Goal: Use online tool/utility: Utilize a website feature to perform a specific function

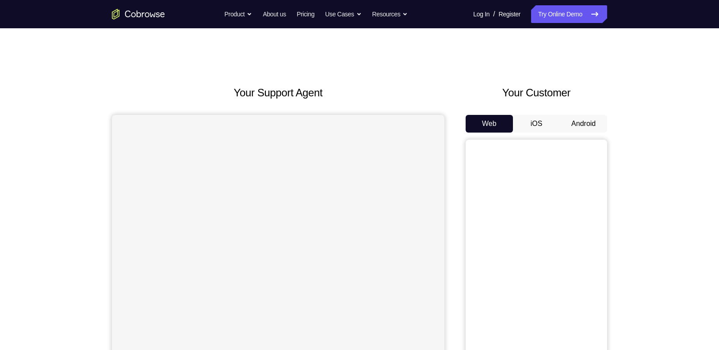
click at [582, 127] on button "Android" at bounding box center [582, 124] width 47 height 18
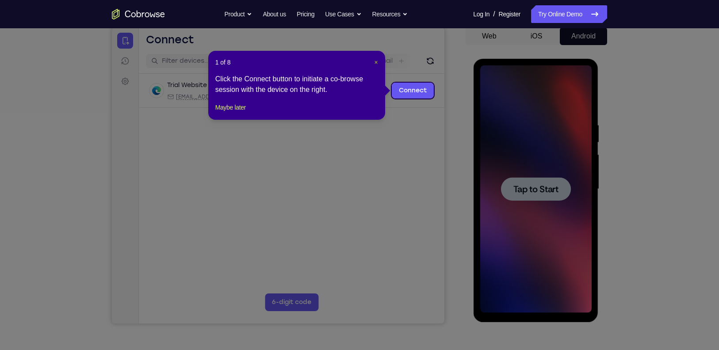
click at [375, 63] on span "×" at bounding box center [376, 62] width 4 height 7
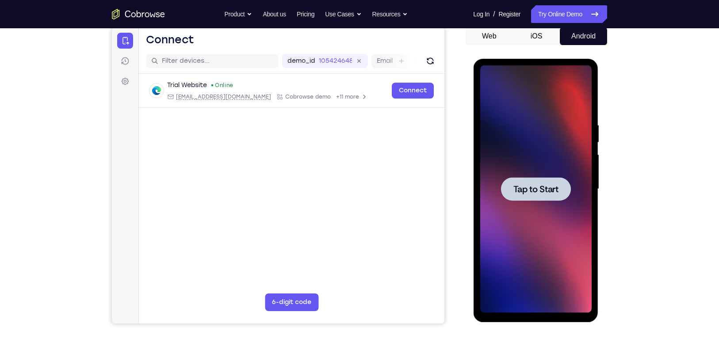
click at [545, 176] on div at bounding box center [534, 188] width 111 height 247
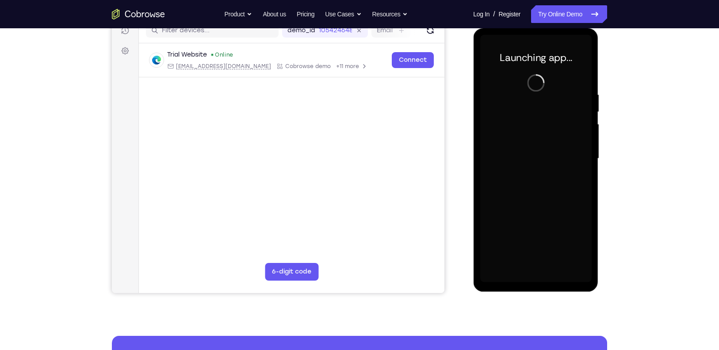
scroll to position [113, 0]
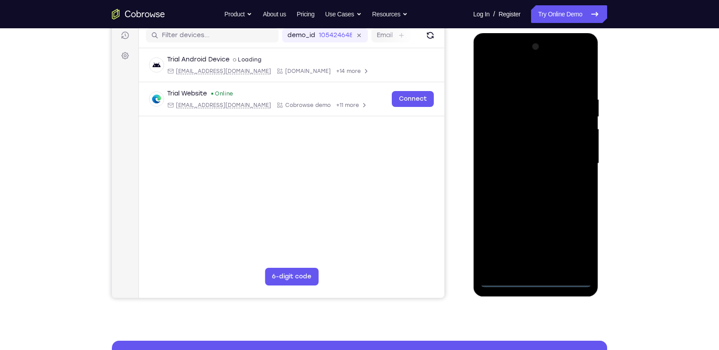
click at [504, 276] on div at bounding box center [534, 163] width 111 height 247
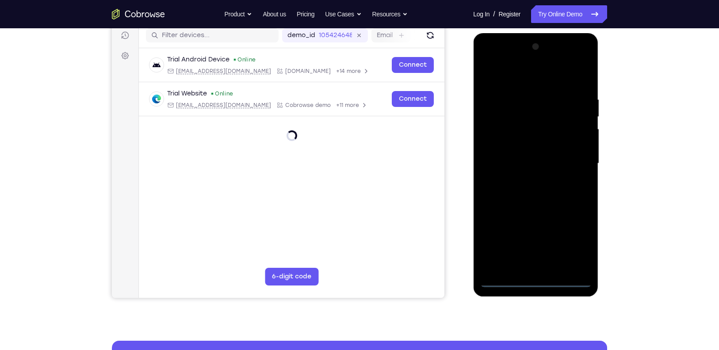
click at [504, 276] on div at bounding box center [534, 163] width 111 height 247
click at [504, 279] on div at bounding box center [534, 163] width 111 height 247
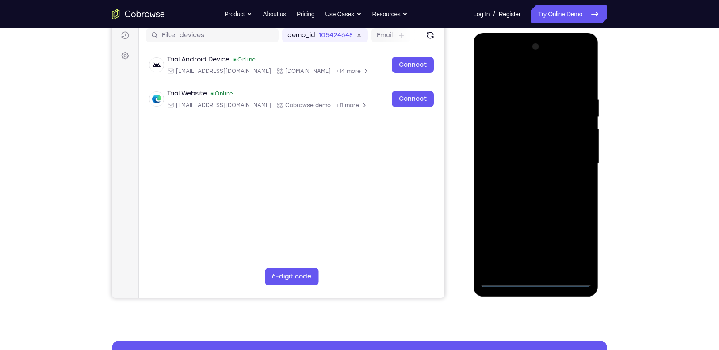
click at [504, 279] on div at bounding box center [534, 163] width 111 height 247
click at [575, 241] on div at bounding box center [534, 163] width 111 height 247
click at [509, 81] on div at bounding box center [534, 163] width 111 height 247
click at [569, 159] on div at bounding box center [534, 163] width 111 height 247
click at [525, 179] on div at bounding box center [534, 163] width 111 height 247
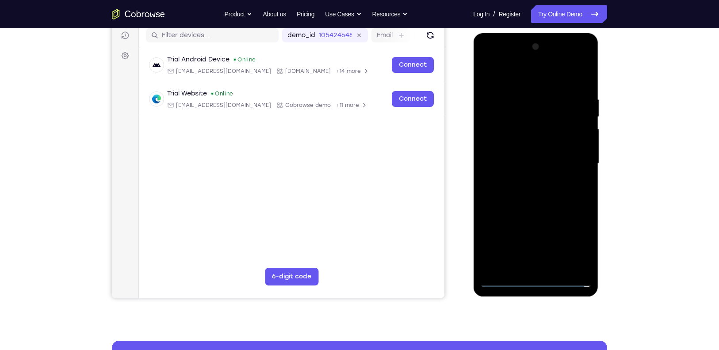
click at [507, 153] on div at bounding box center [534, 163] width 111 height 247
click at [512, 145] on div at bounding box center [534, 163] width 111 height 247
click at [518, 161] on div at bounding box center [534, 163] width 111 height 247
click at [584, 89] on div at bounding box center [534, 163] width 111 height 247
click at [578, 74] on div at bounding box center [534, 163] width 111 height 247
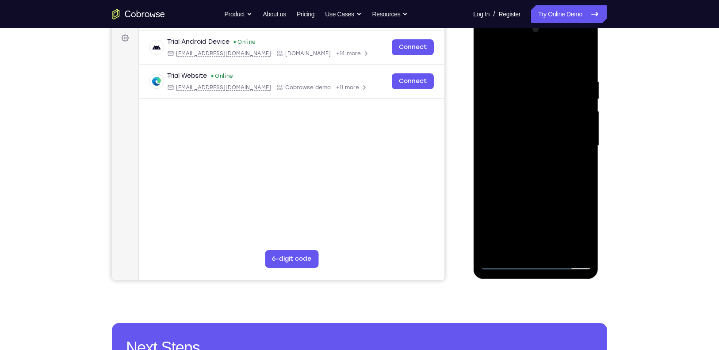
scroll to position [131, 0]
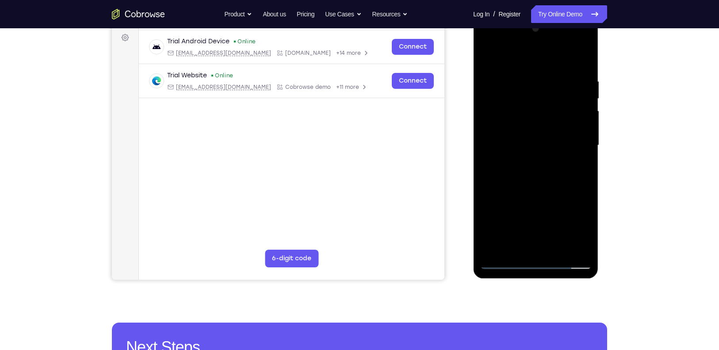
drag, startPoint x: 580, startPoint y: 181, endPoint x: 573, endPoint y: 147, distance: 34.8
click at [573, 147] on div at bounding box center [534, 145] width 111 height 247
click at [585, 155] on div at bounding box center [534, 145] width 111 height 247
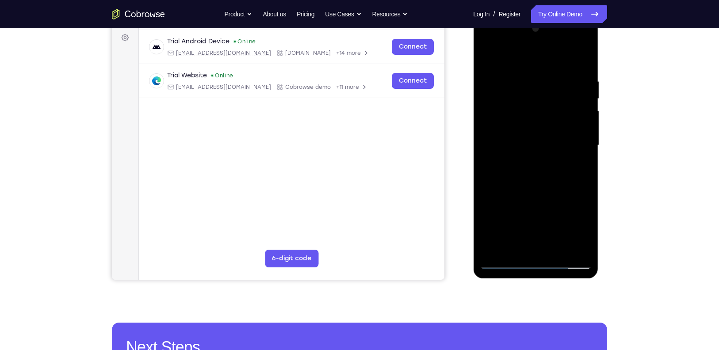
click at [584, 152] on div at bounding box center [534, 145] width 111 height 247
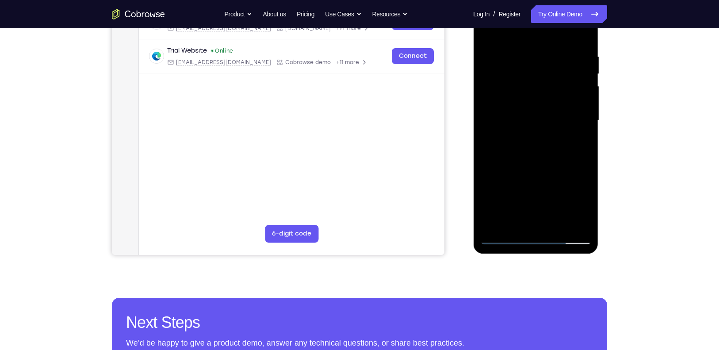
drag, startPoint x: 512, startPoint y: 184, endPoint x: 510, endPoint y: 177, distance: 7.3
click at [510, 177] on div at bounding box center [534, 120] width 111 height 247
click at [486, 200] on div at bounding box center [534, 120] width 111 height 247
click at [585, 127] on div at bounding box center [534, 120] width 111 height 247
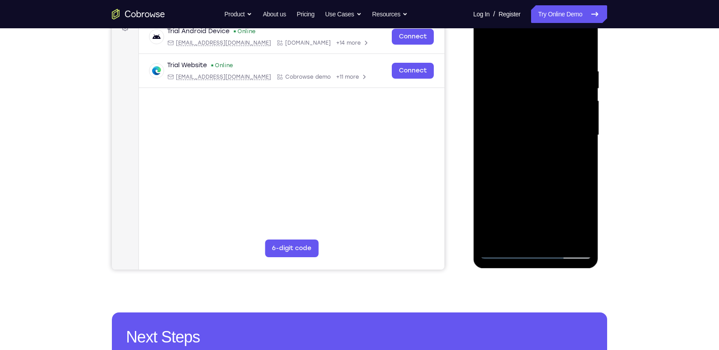
click at [586, 138] on div at bounding box center [534, 134] width 111 height 247
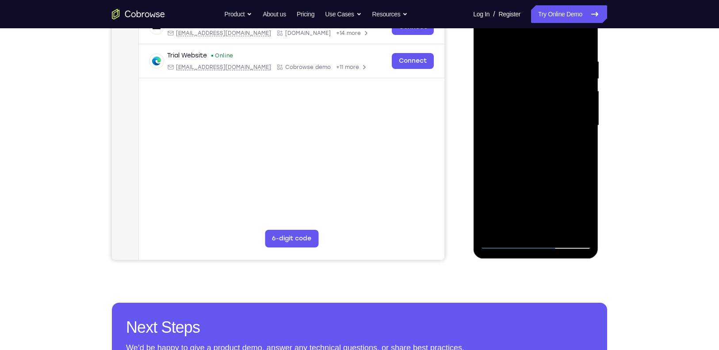
scroll to position [152, 0]
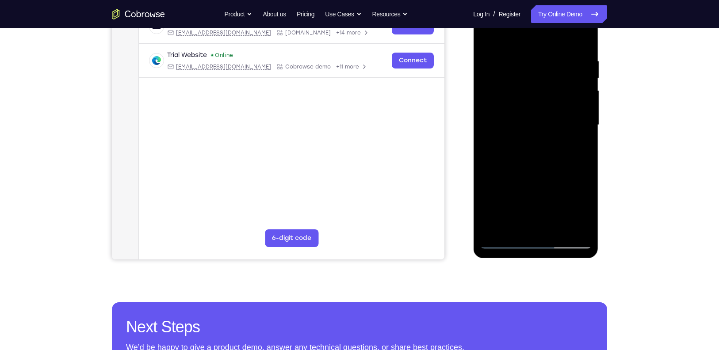
click at [583, 121] on div at bounding box center [534, 124] width 111 height 247
click at [553, 231] on div at bounding box center [534, 124] width 111 height 247
click at [559, 231] on div at bounding box center [534, 124] width 111 height 247
click at [559, 228] on div at bounding box center [534, 124] width 111 height 247
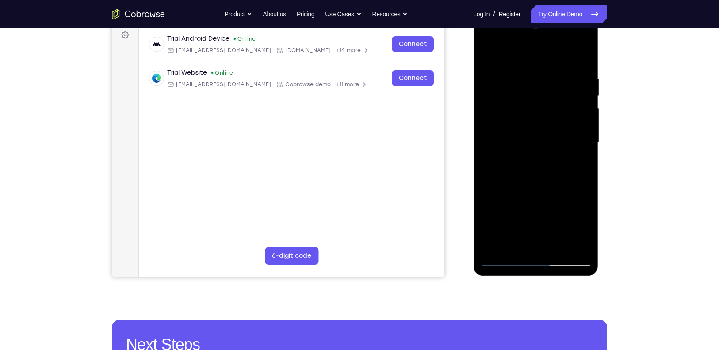
scroll to position [157, 0]
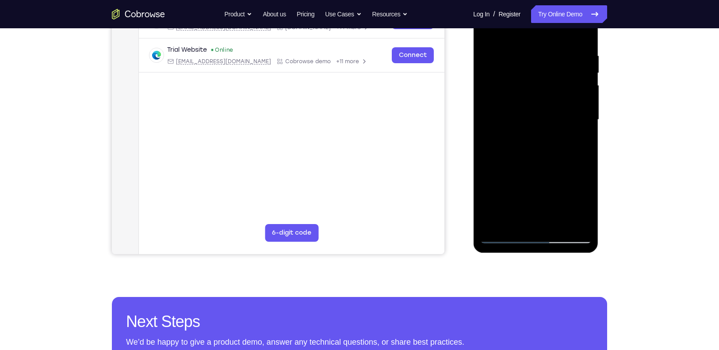
click at [555, 224] on div at bounding box center [534, 119] width 111 height 247
click at [556, 224] on div at bounding box center [534, 119] width 111 height 247
click at [577, 223] on div at bounding box center [534, 119] width 111 height 247
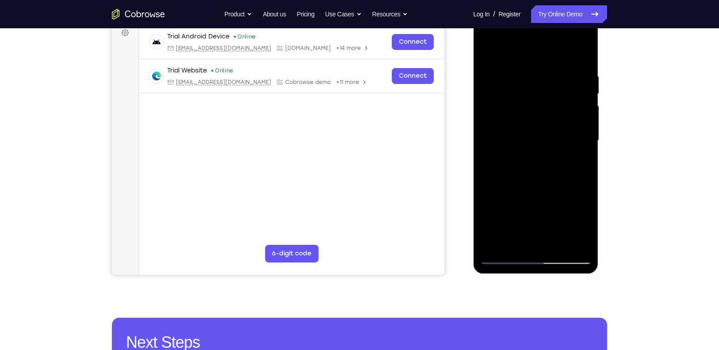
scroll to position [137, 0]
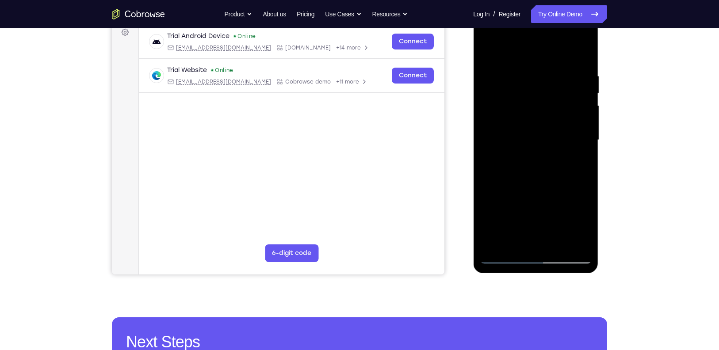
click at [518, 188] on div at bounding box center [534, 139] width 111 height 247
click at [585, 91] on div at bounding box center [534, 139] width 111 height 247
click at [484, 93] on div at bounding box center [534, 139] width 111 height 247
click at [493, 76] on div at bounding box center [534, 139] width 111 height 247
click at [494, 75] on div at bounding box center [534, 139] width 111 height 247
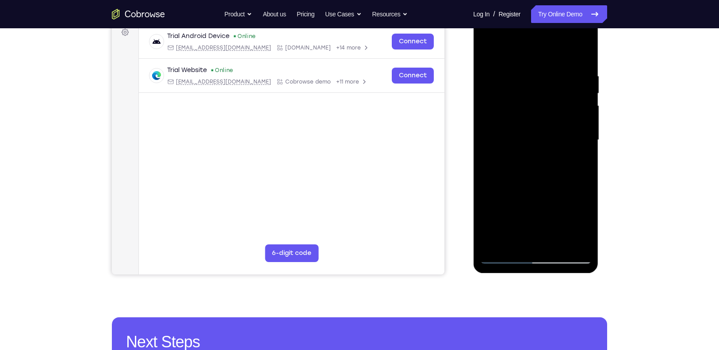
click at [534, 88] on div at bounding box center [534, 139] width 111 height 247
click at [530, 83] on div at bounding box center [534, 139] width 111 height 247
click at [534, 81] on div at bounding box center [534, 139] width 111 height 247
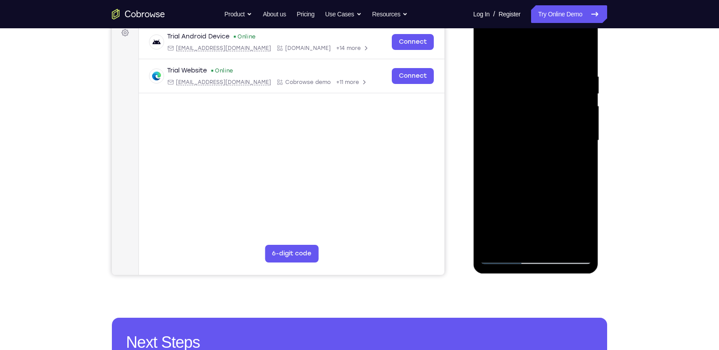
scroll to position [134, 0]
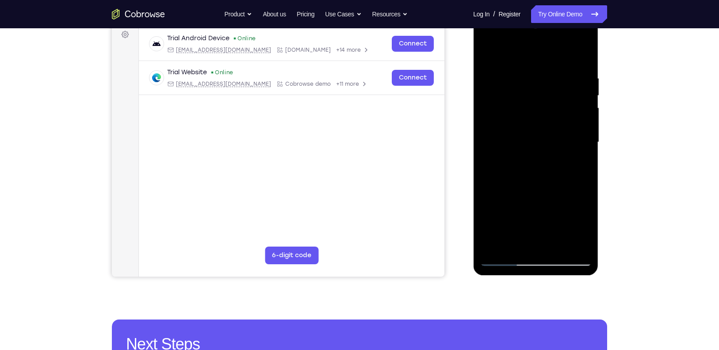
click at [583, 57] on div at bounding box center [534, 142] width 111 height 247
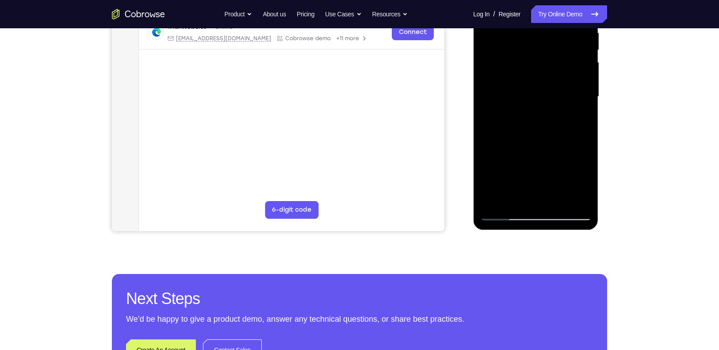
scroll to position [205, 0]
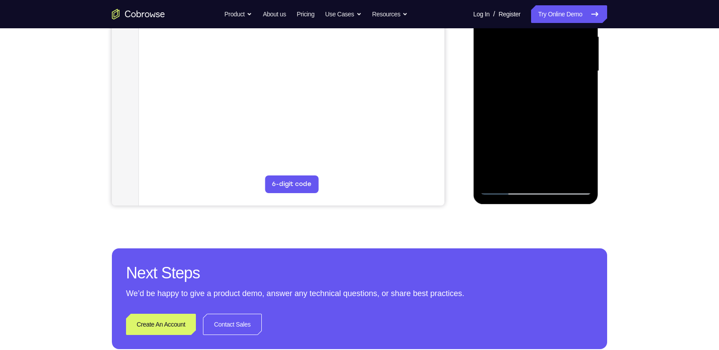
click at [503, 186] on div at bounding box center [534, 70] width 111 height 247
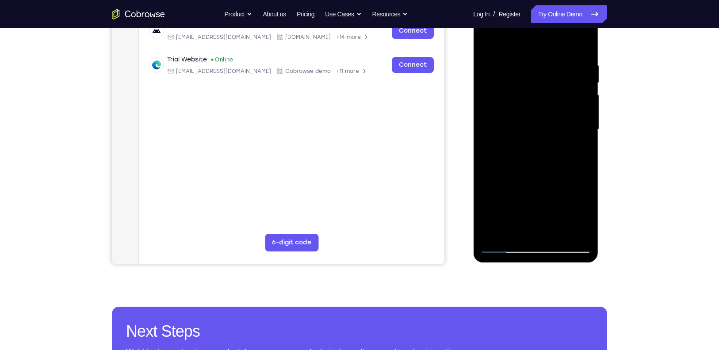
scroll to position [178, 0]
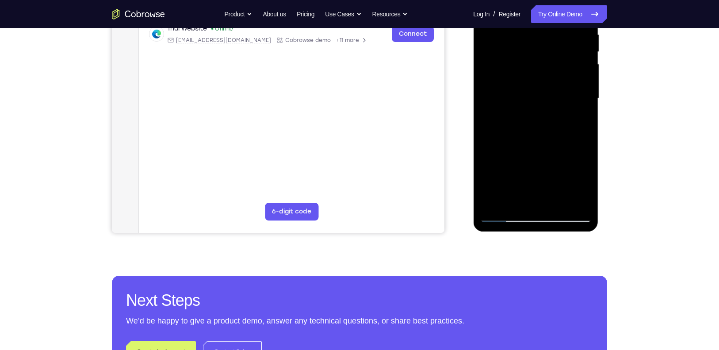
click at [586, 137] on div at bounding box center [534, 98] width 111 height 247
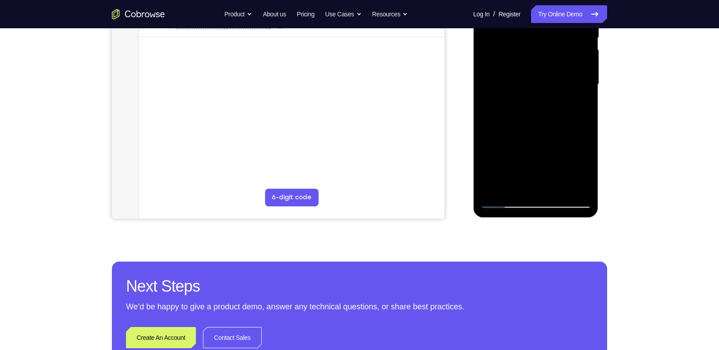
scroll to position [194, 0]
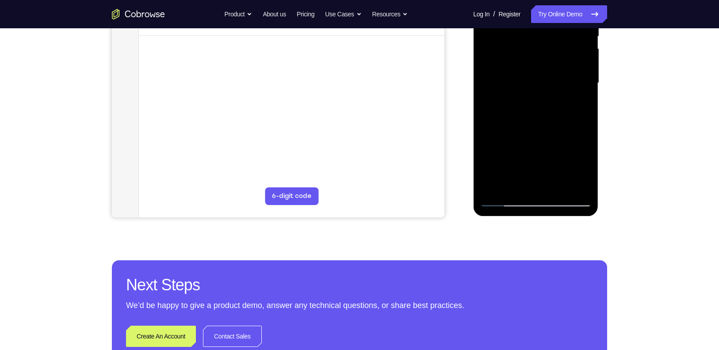
click at [586, 176] on div at bounding box center [534, 82] width 111 height 247
click at [488, 104] on div at bounding box center [534, 82] width 111 height 247
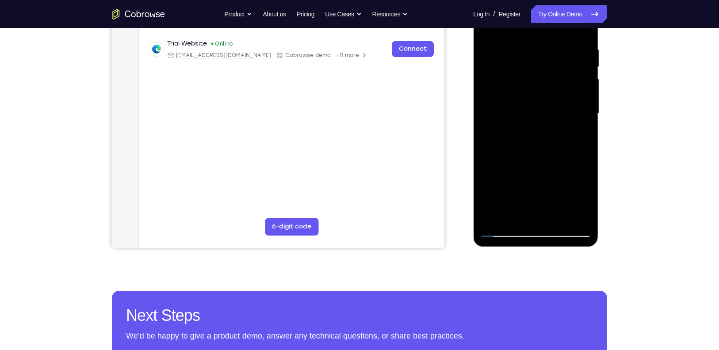
scroll to position [204, 0]
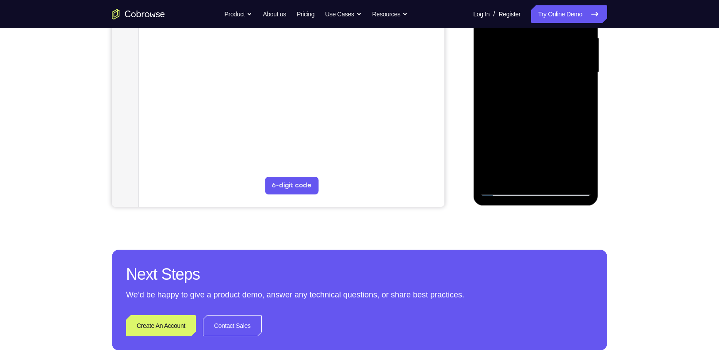
click at [575, 174] on div at bounding box center [534, 72] width 111 height 247
click at [578, 176] on div at bounding box center [534, 72] width 111 height 247
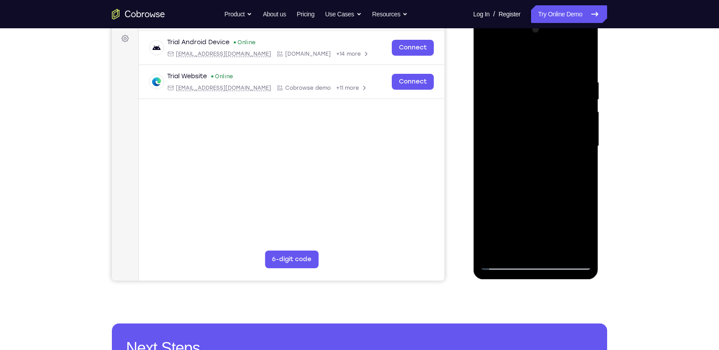
scroll to position [92, 0]
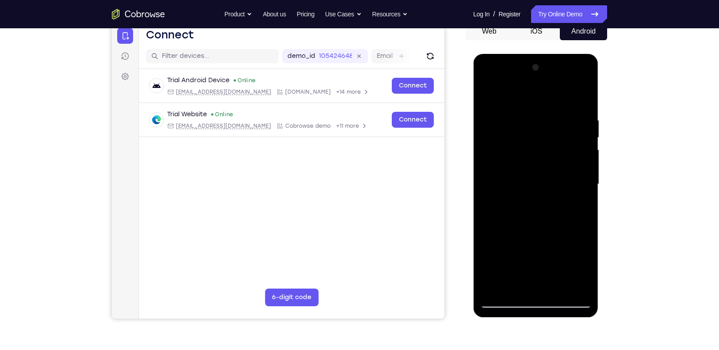
click at [544, 137] on div at bounding box center [534, 184] width 111 height 247
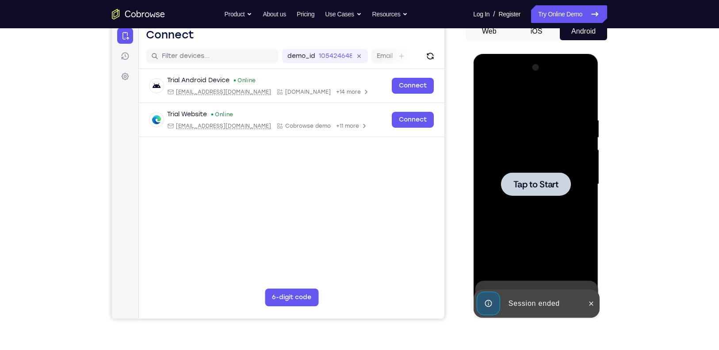
scroll to position [126, 0]
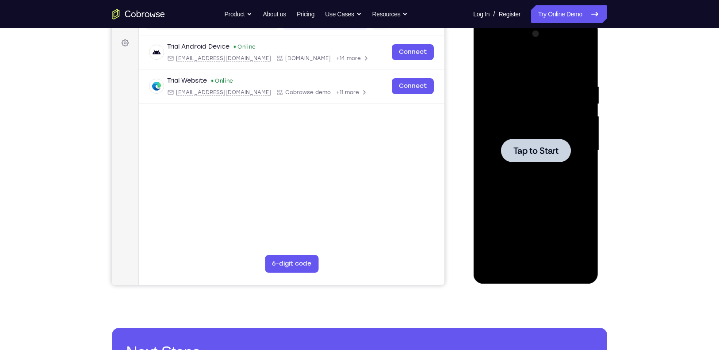
click at [479, 94] on div at bounding box center [534, 150] width 111 height 247
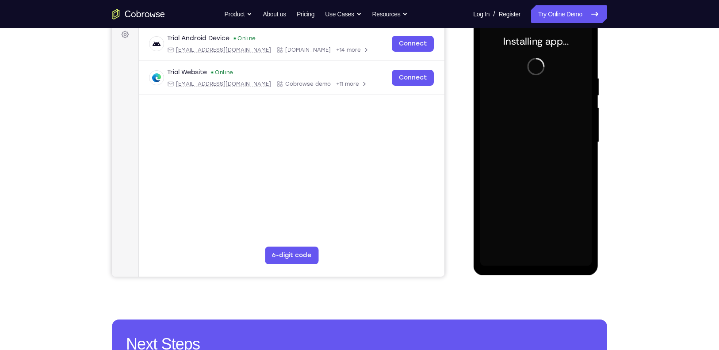
scroll to position [135, 0]
